Goal: Task Accomplishment & Management: Use online tool/utility

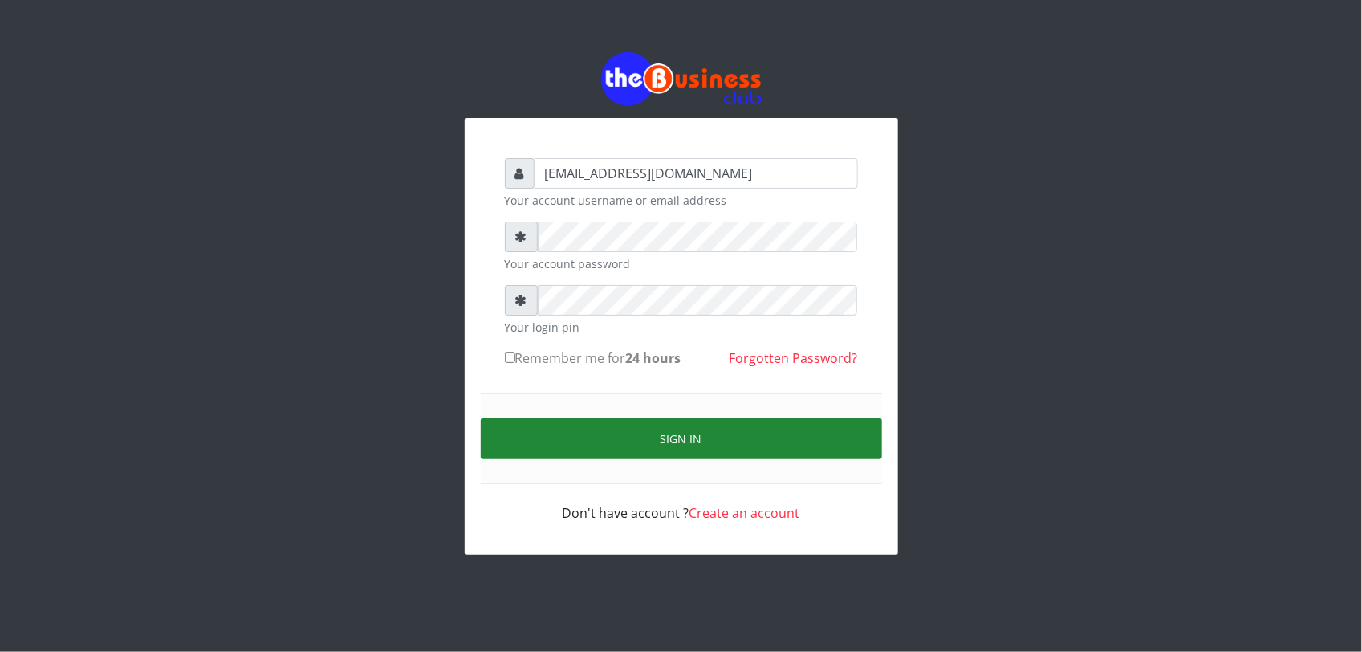
click at [555, 432] on button "Sign in" at bounding box center [681, 438] width 401 height 41
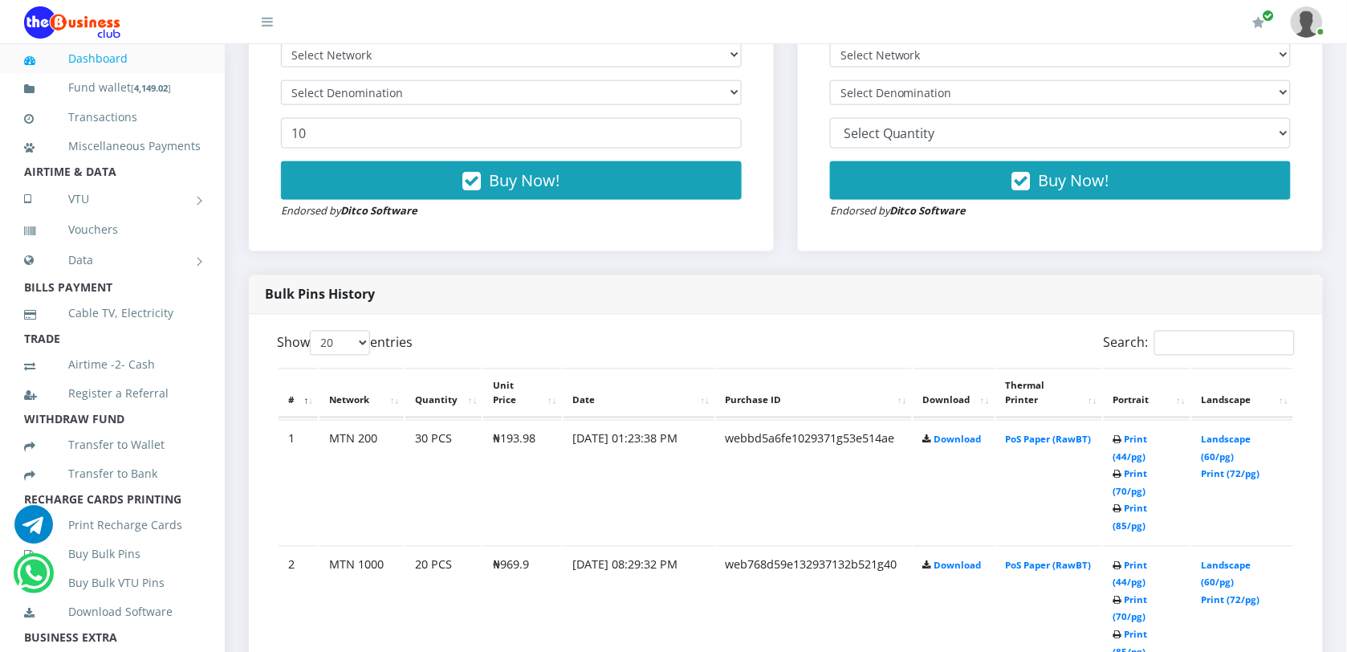
click at [1190, 391] on th "Portrait" at bounding box center [1147, 393] width 87 height 50
click at [1228, 444] on link "Landscape (60/pg)" at bounding box center [1227, 448] width 50 height 30
